Goal: Information Seeking & Learning: Check status

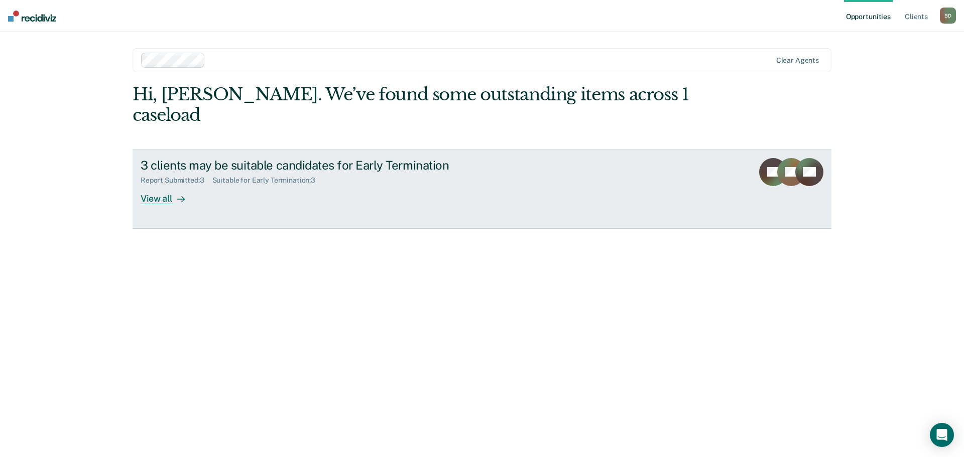
click at [161, 185] on div "View all" at bounding box center [169, 195] width 56 height 20
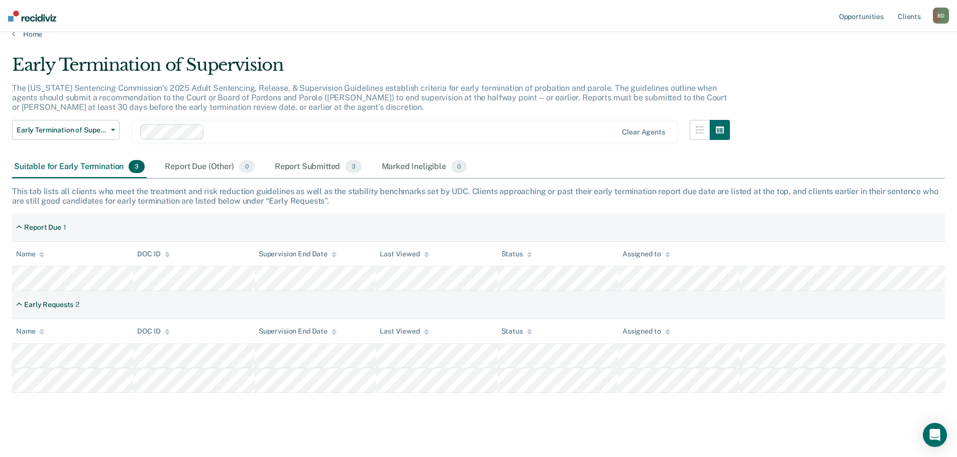
scroll to position [23, 0]
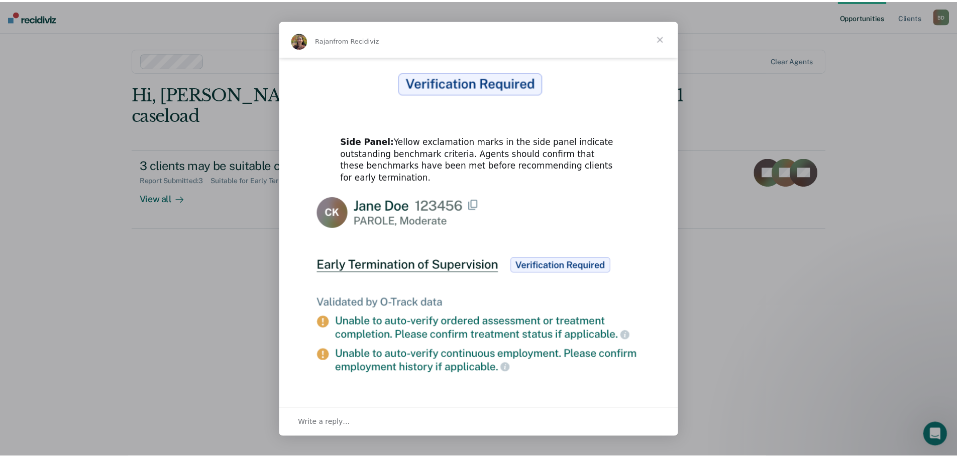
scroll to position [462, 0]
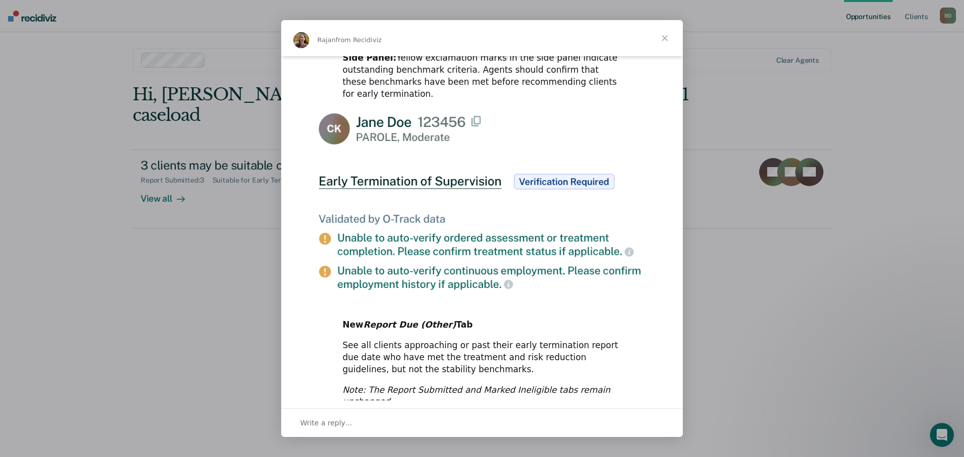
click at [251, 285] on div "Intercom messenger" at bounding box center [482, 228] width 964 height 457
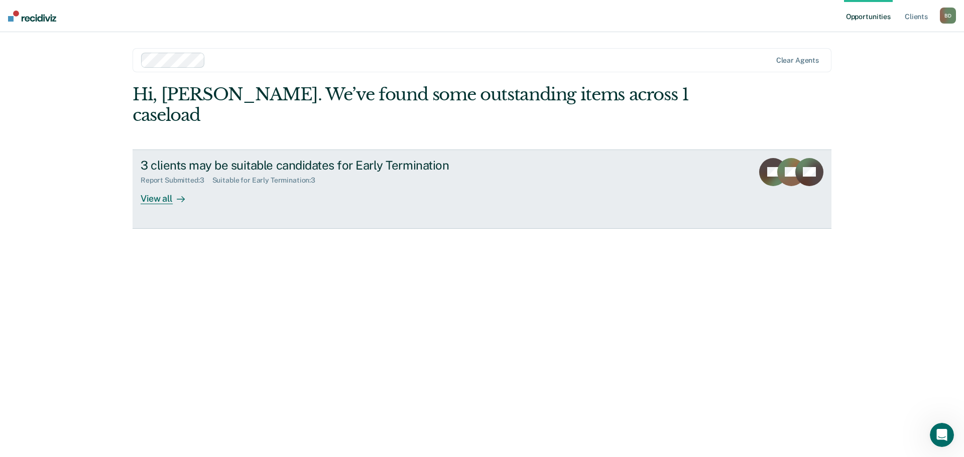
click at [329, 177] on div "3 clients may be suitable candidates for Early Termination Report Submitted : 3…" at bounding box center [329, 181] width 377 height 46
